Goal: Task Accomplishment & Management: Manage account settings

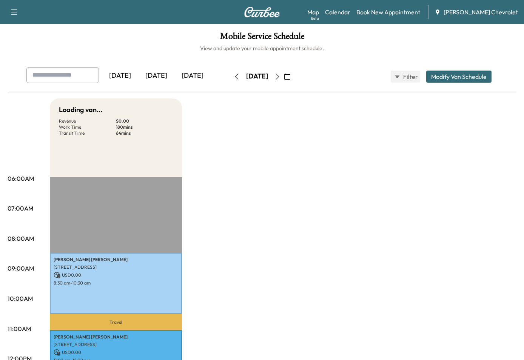
click at [158, 73] on div "[DATE]" at bounding box center [156, 75] width 36 height 17
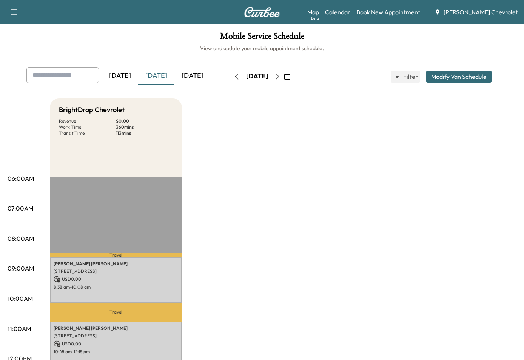
scroll to position [151, 0]
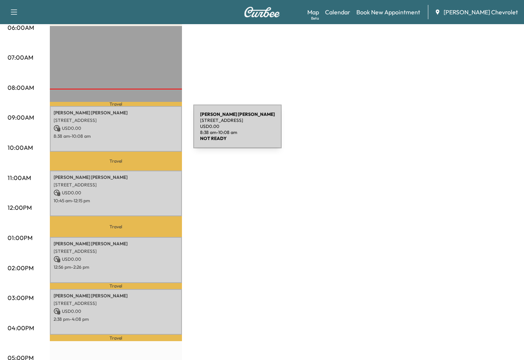
click at [130, 116] on div "[PERSON_NAME] [STREET_ADDRESS] USD 0.00 8:38 am - 10:08 am" at bounding box center [116, 129] width 132 height 46
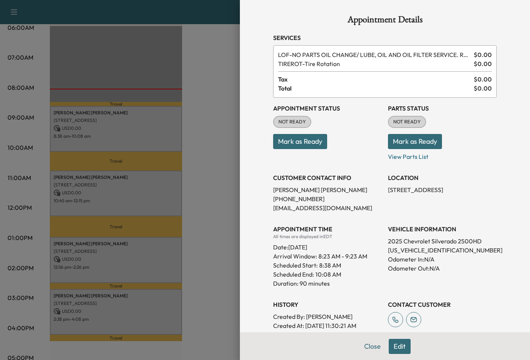
click at [198, 155] on div at bounding box center [265, 180] width 530 height 360
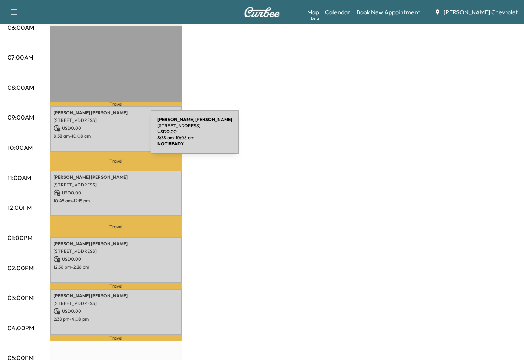
click at [94, 136] on p "8:38 am - 10:08 am" at bounding box center [116, 136] width 125 height 6
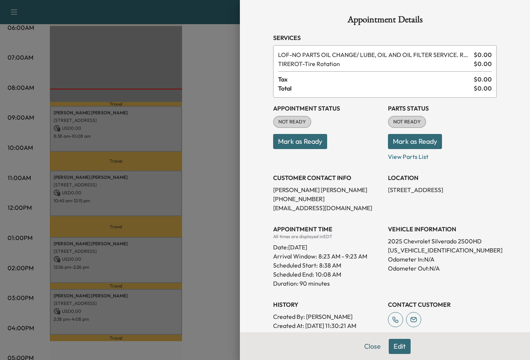
click at [408, 141] on button "Mark as Ready" at bounding box center [415, 141] width 54 height 15
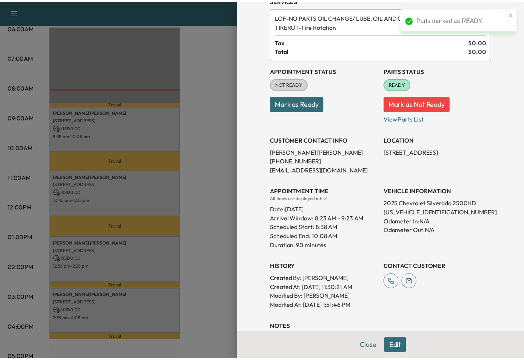
scroll to position [76, 0]
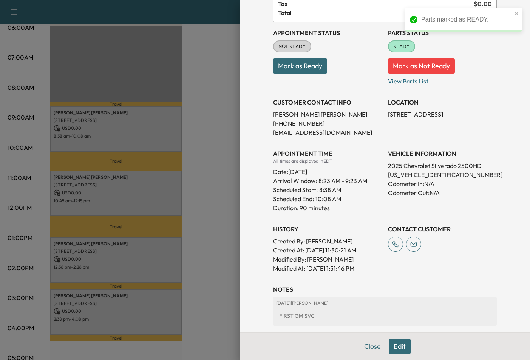
click at [207, 156] on div at bounding box center [265, 180] width 530 height 360
